Goal: Information Seeking & Learning: Learn about a topic

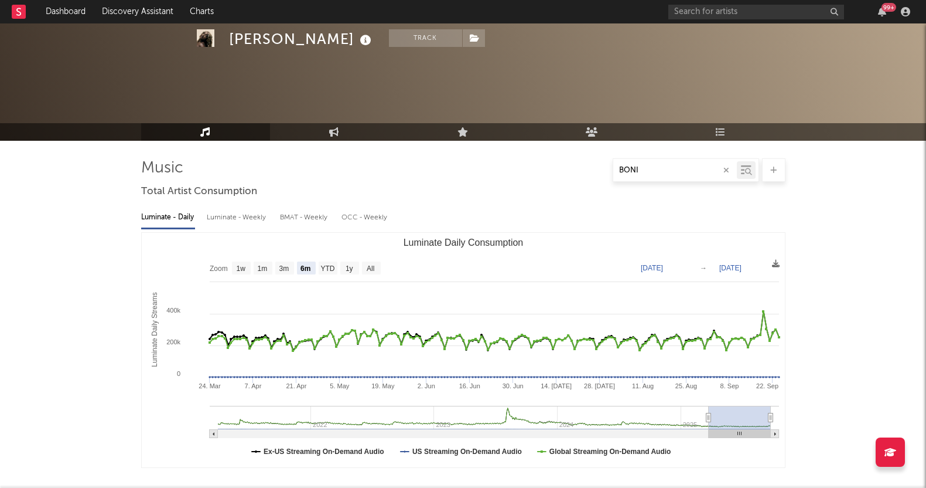
select select "6m"
select select "All"
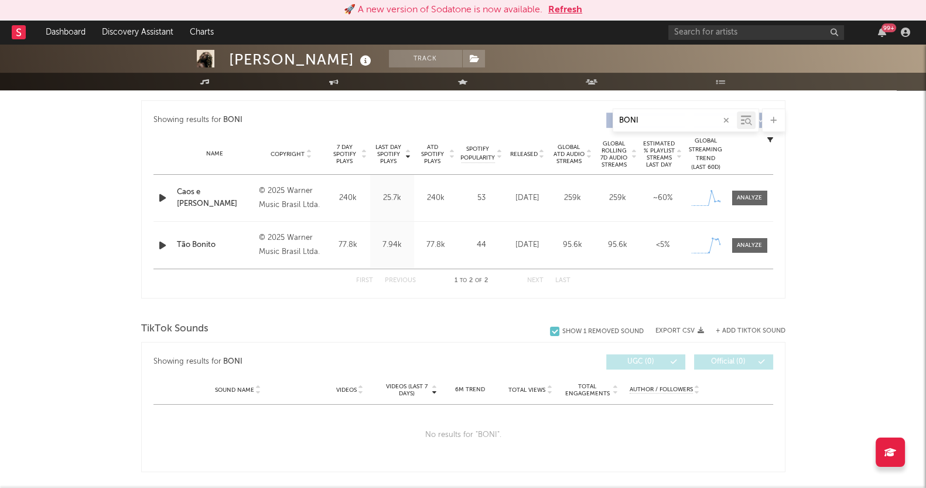
scroll to position [355, 0]
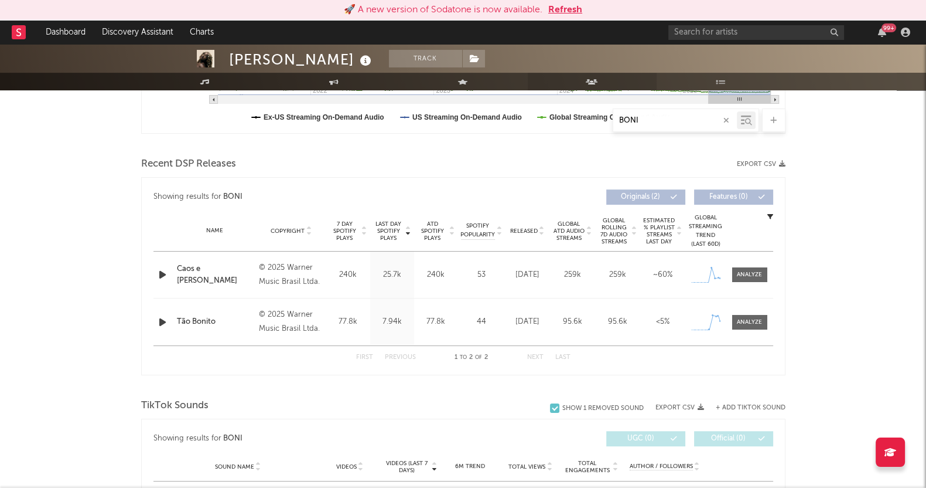
drag, startPoint x: 658, startPoint y: 119, endPoint x: 568, endPoint y: 83, distance: 96.0
click at [577, 115] on div "BONI" at bounding box center [463, 119] width 645 height 23
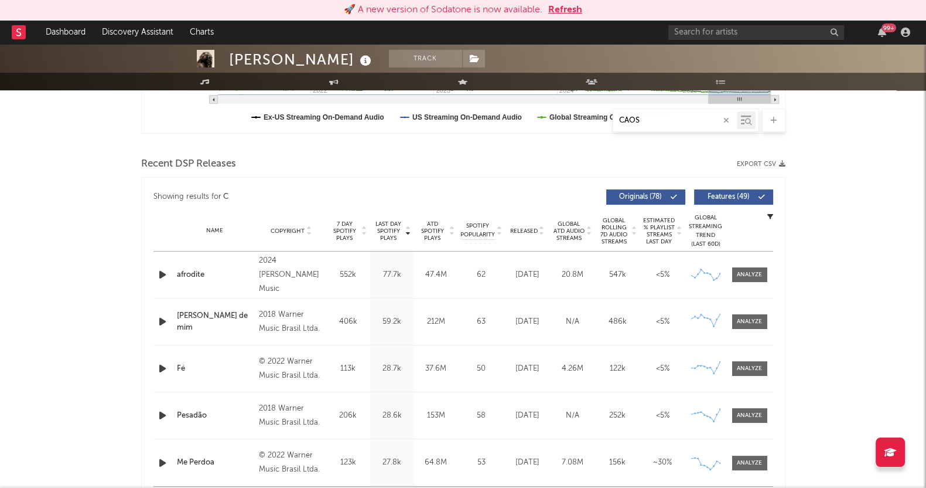
type input "CAOS"
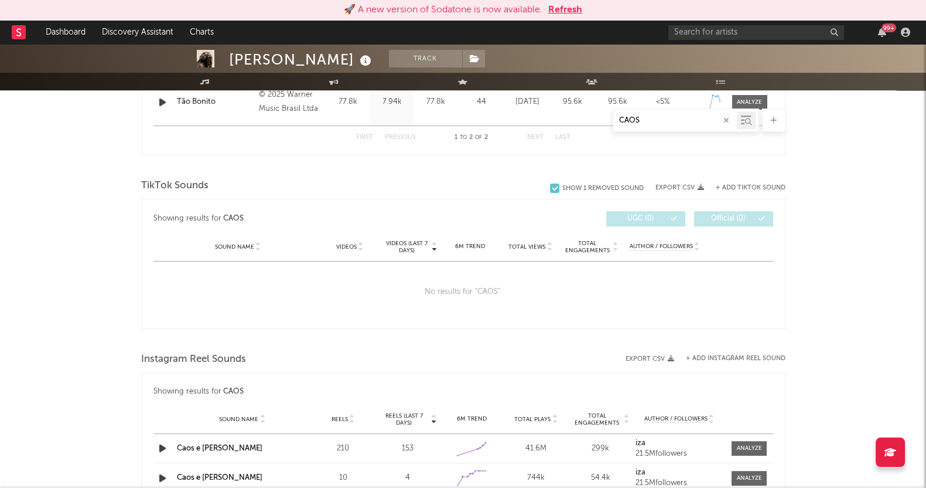
scroll to position [721, 0]
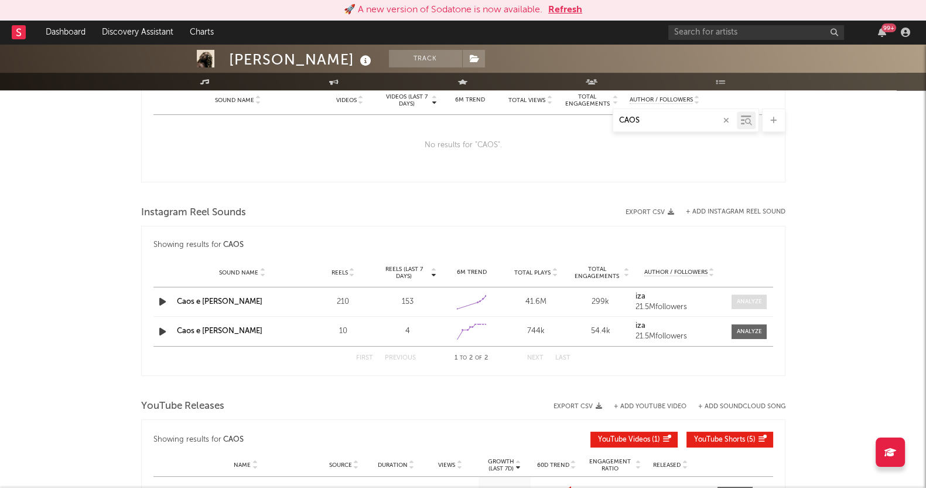
click at [750, 300] on div at bounding box center [749, 301] width 25 height 9
select select "1w"
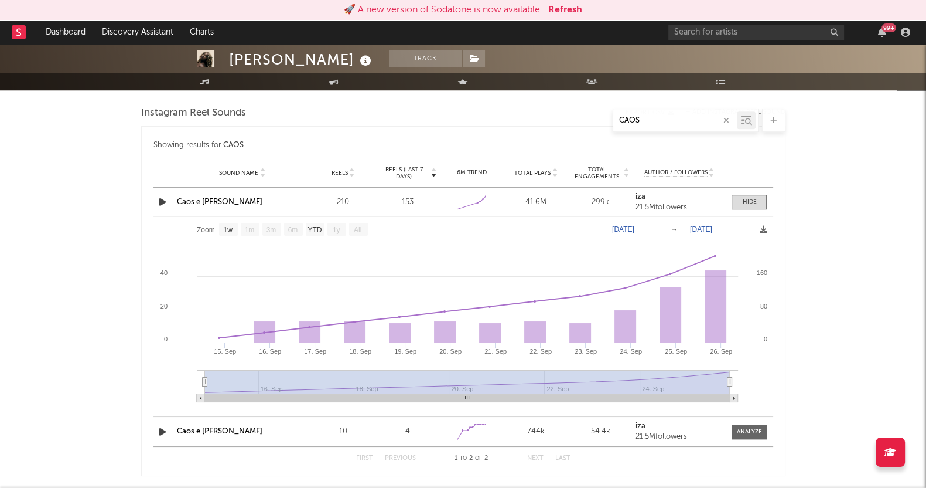
scroll to position [822, 0]
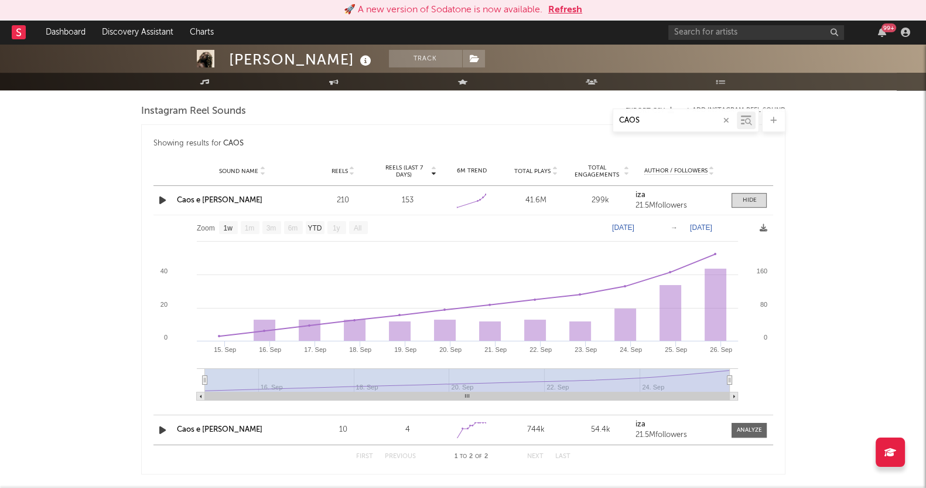
click at [819, 171] on div "IZA Track [GEOGRAPHIC_DATA] | Brazilian Edit Track Benchmark Summary 4.753.812 …" at bounding box center [463, 45] width 926 height 1647
drag, startPoint x: 668, startPoint y: 121, endPoint x: 481, endPoint y: 109, distance: 187.3
click at [481, 109] on div "CAOS" at bounding box center [463, 119] width 645 height 23
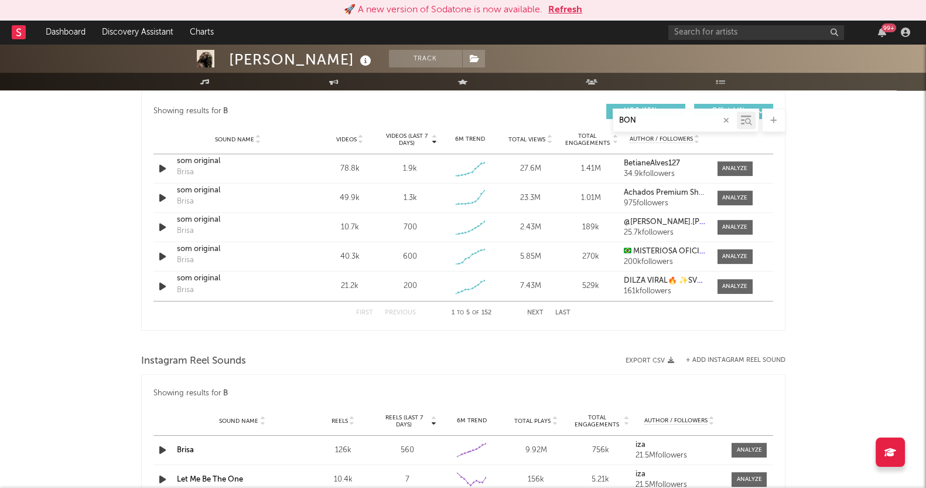
type input "BO"
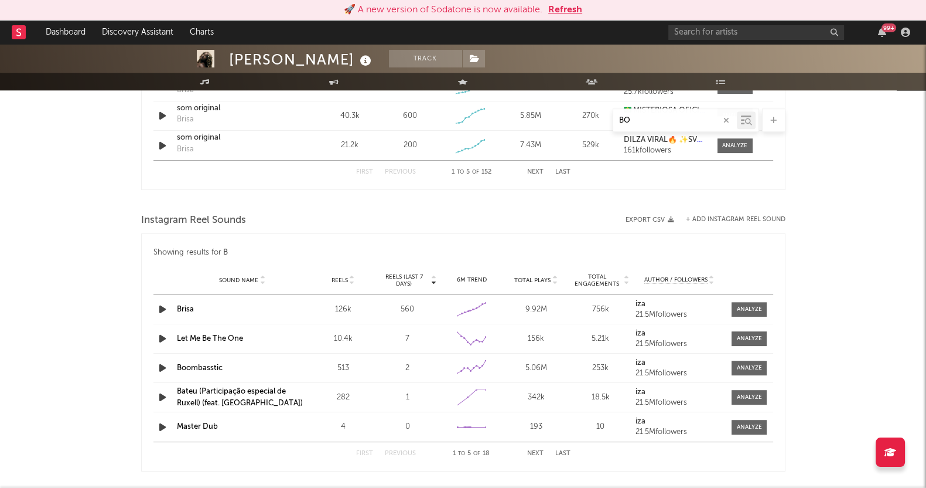
select select "All"
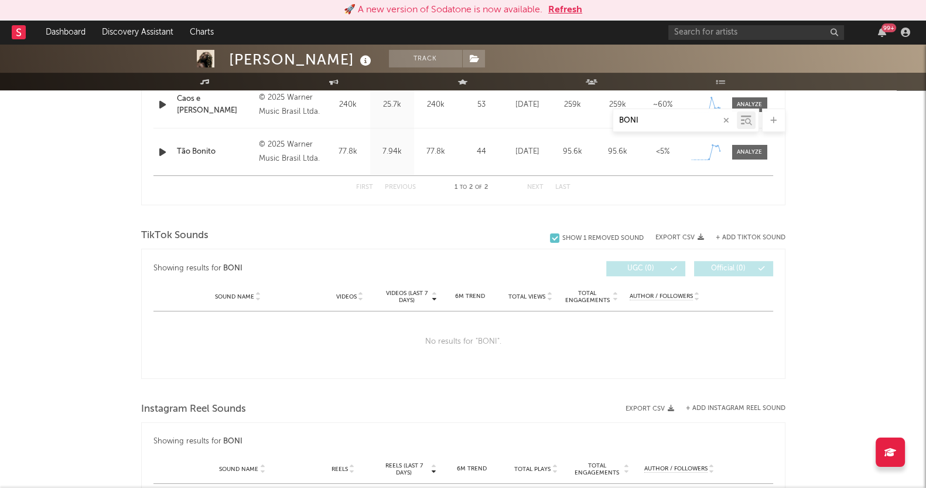
scroll to position [428, 0]
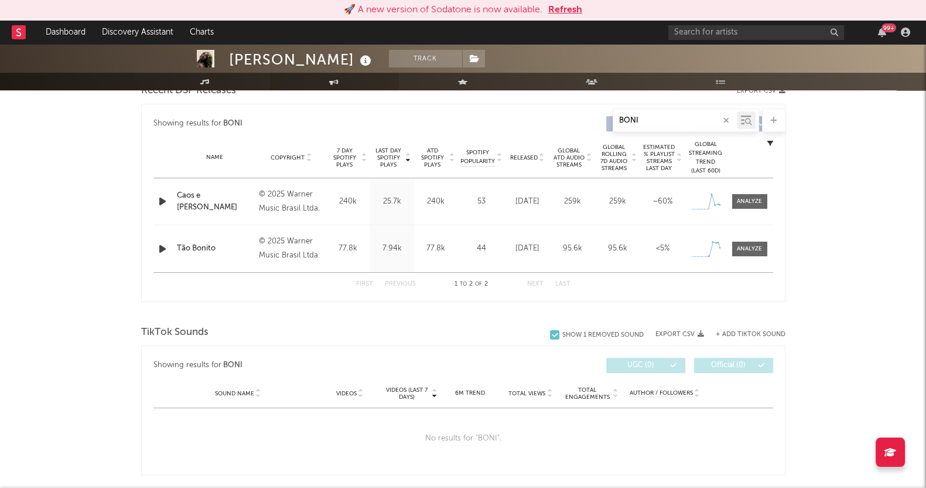
drag, startPoint x: 644, startPoint y: 118, endPoint x: 311, endPoint y: 83, distance: 334.6
click at [311, 83] on div "IZA Track [GEOGRAPHIC_DATA] | Brazilian Edit Track Benchmark Summary 4.753.812 …" at bounding box center [463, 419] width 926 height 1606
type input "CAOS"
select select "1w"
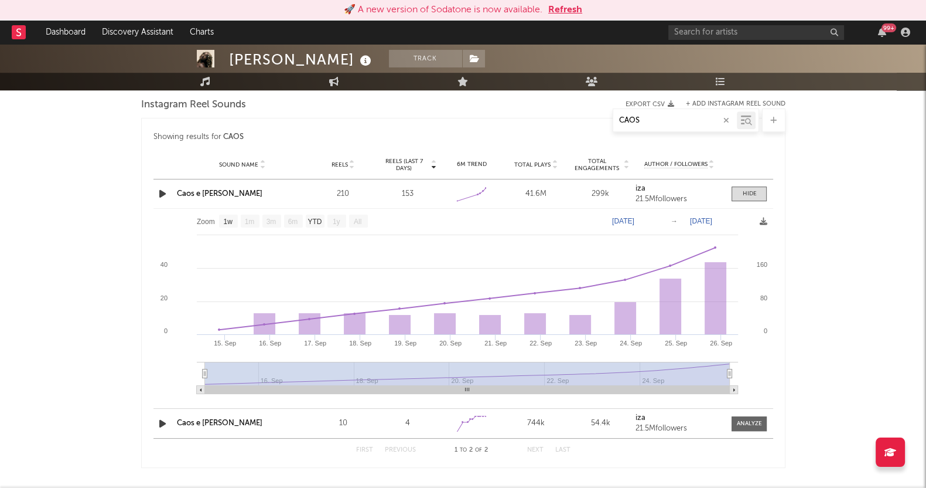
scroll to position [733, 0]
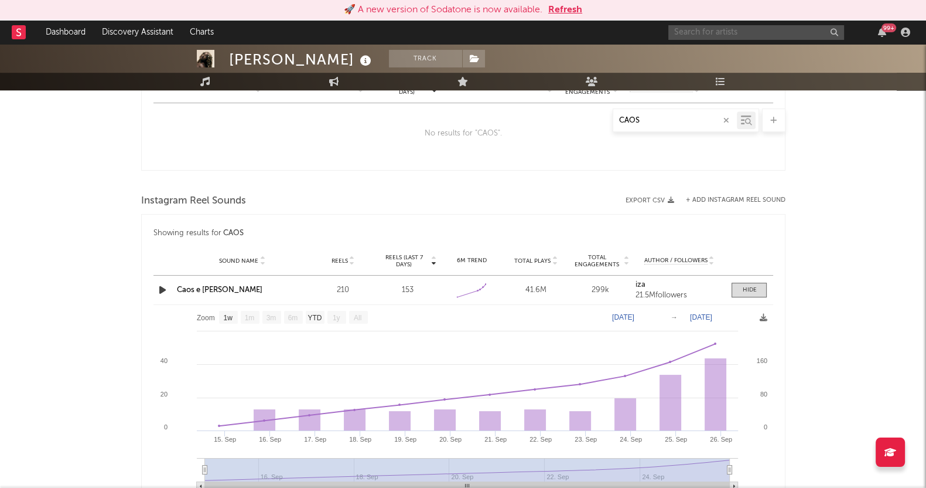
click at [715, 36] on input "text" at bounding box center [757, 32] width 176 height 15
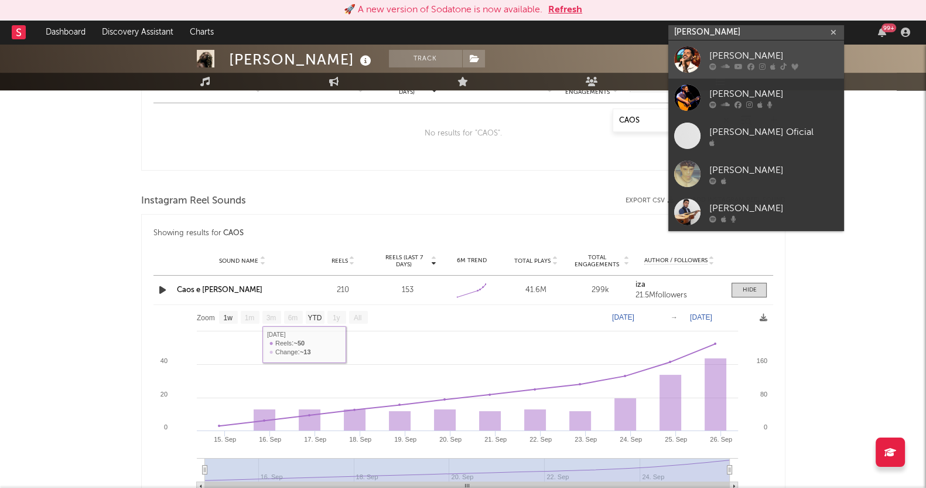
type input "[PERSON_NAME]"
click at [701, 56] on link "[PERSON_NAME]" at bounding box center [757, 59] width 176 height 38
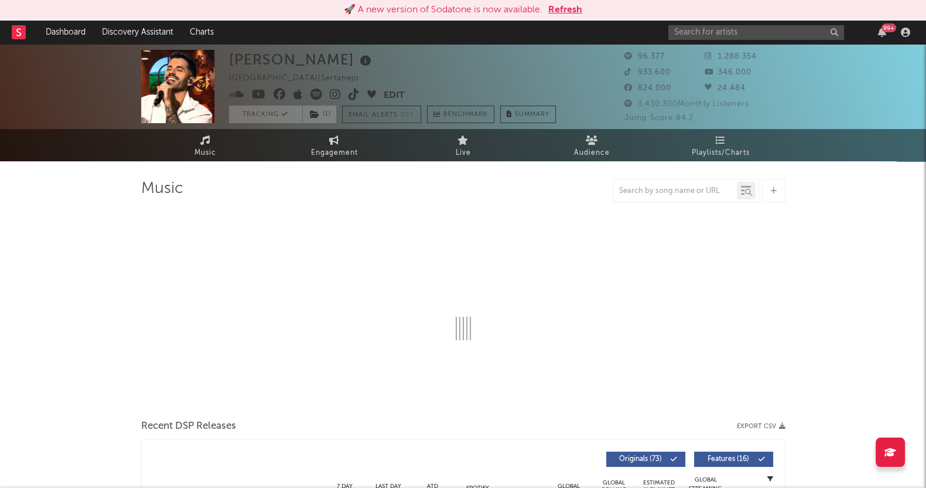
select select "6m"
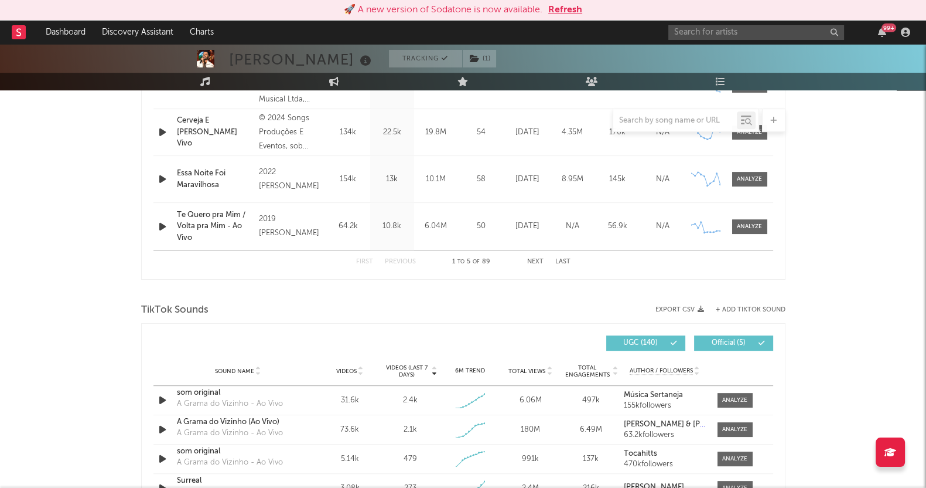
scroll to position [733, 0]
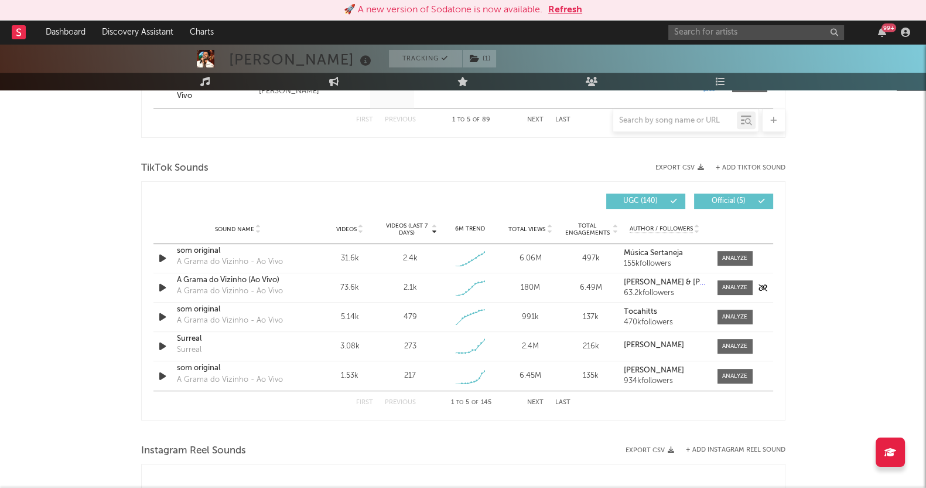
drag, startPoint x: 734, startPoint y: 289, endPoint x: 521, endPoint y: 301, distance: 213.6
click at [734, 289] on div at bounding box center [735, 287] width 25 height 9
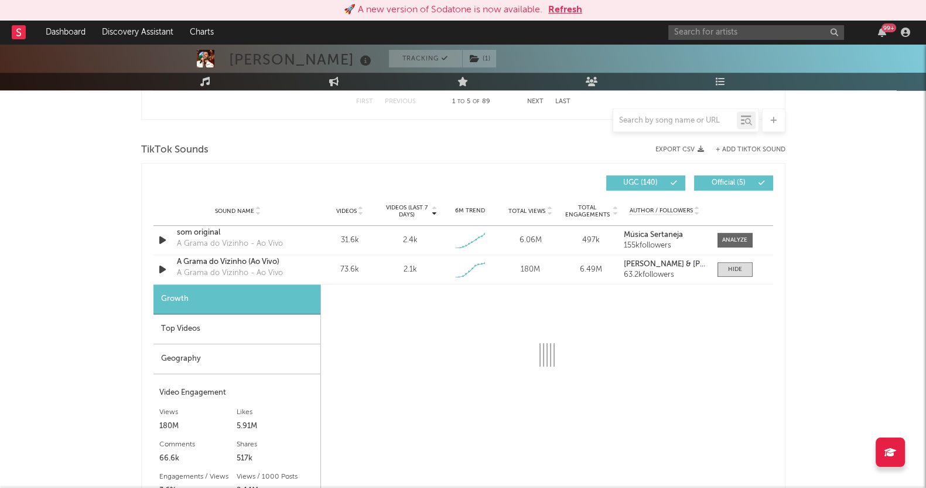
scroll to position [806, 0]
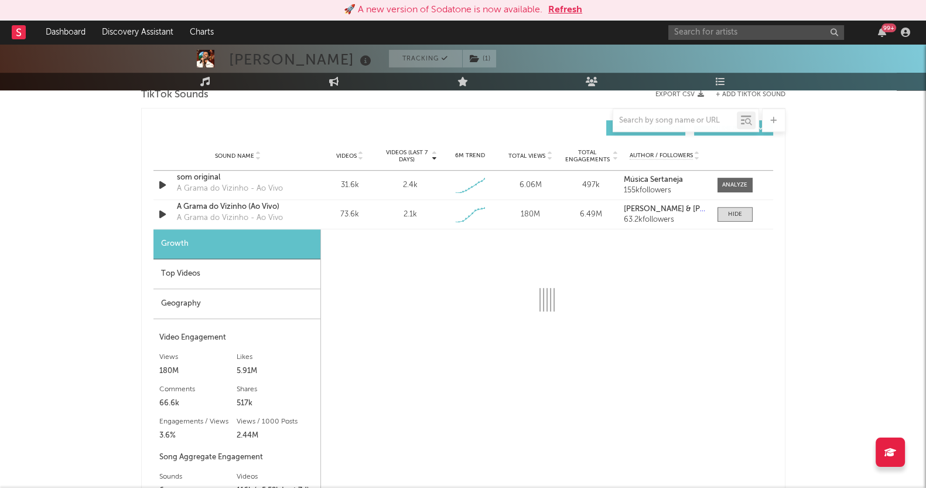
click at [200, 267] on div "Top Videos" at bounding box center [237, 274] width 167 height 30
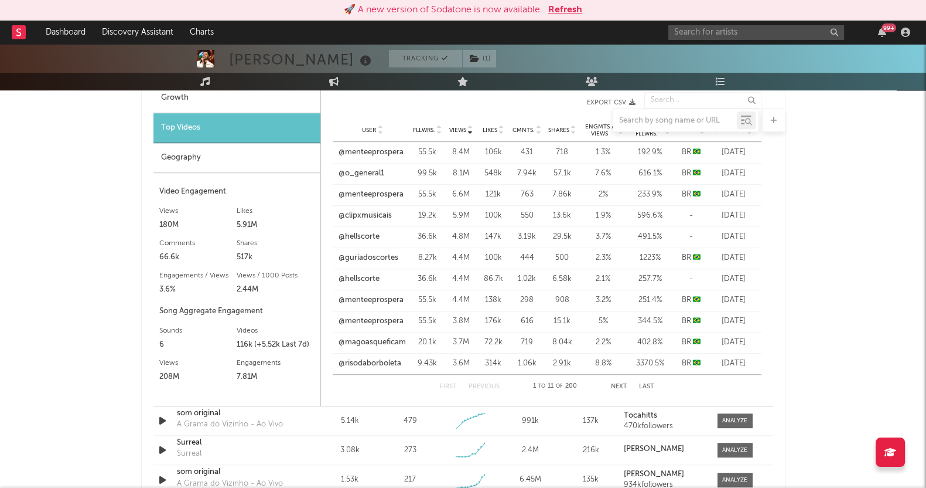
scroll to position [879, 0]
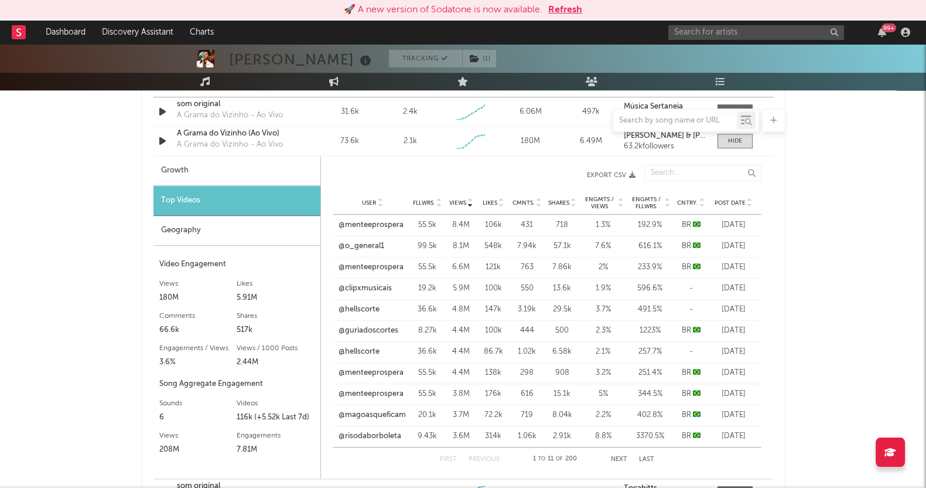
click at [427, 198] on div "Fllwrs." at bounding box center [427, 202] width 29 height 9
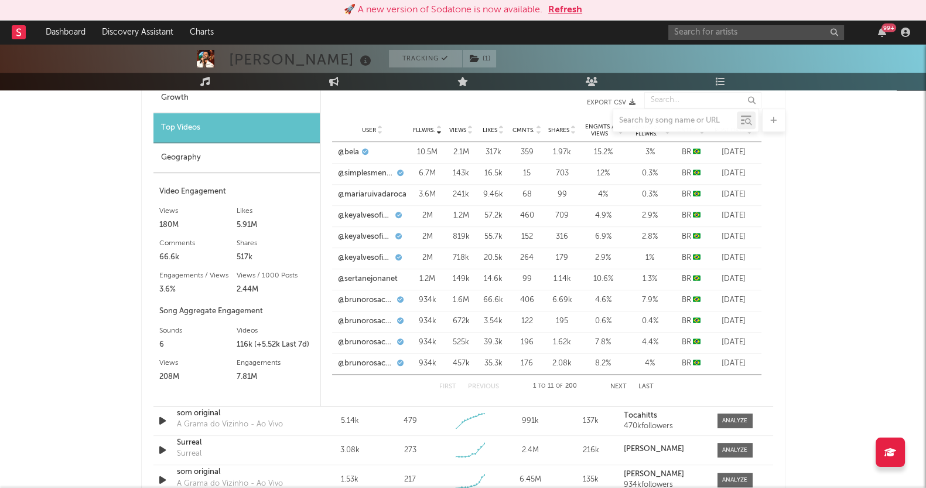
click at [621, 383] on button "Next" at bounding box center [619, 386] width 16 height 6
